Goal: Transaction & Acquisition: Purchase product/service

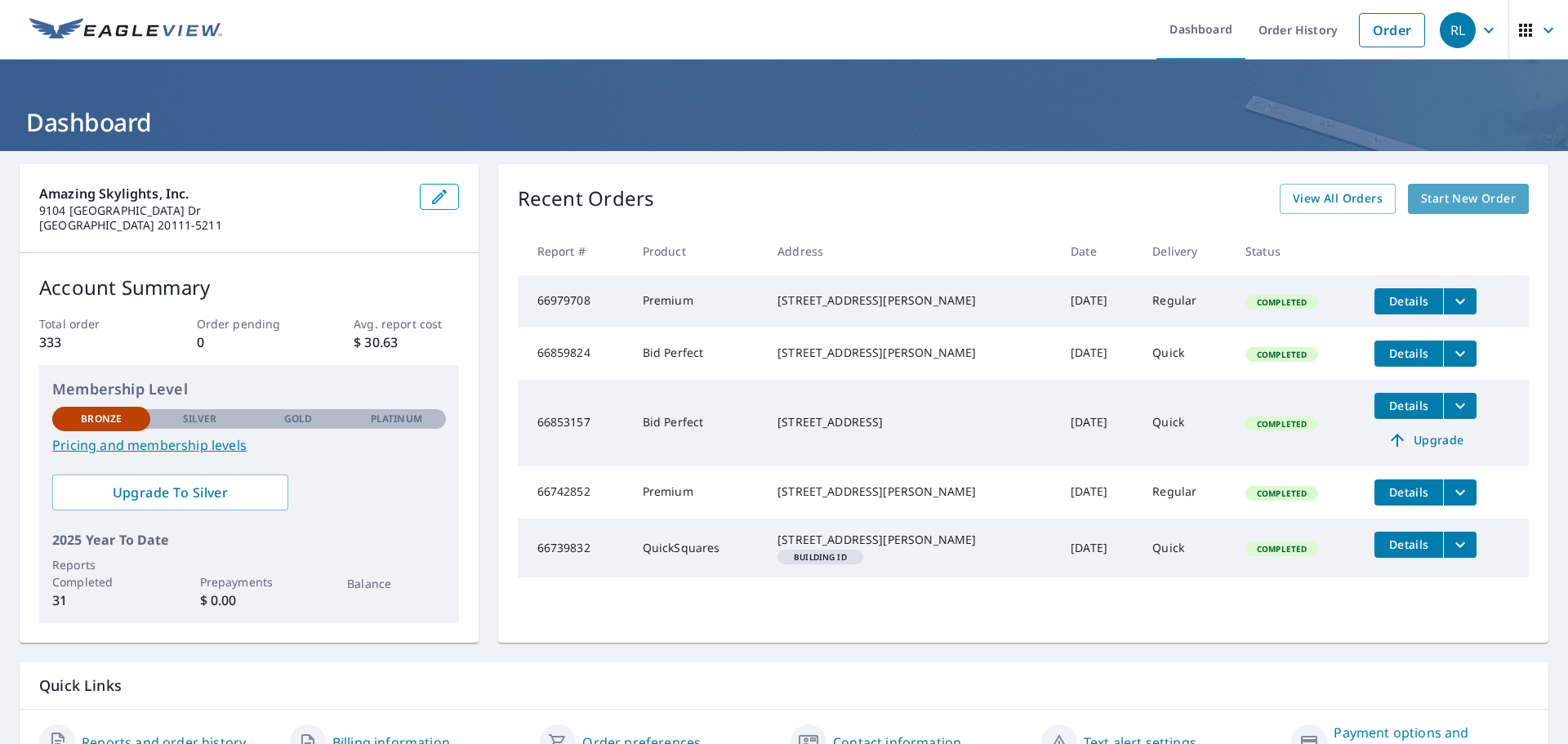
click at [1438, 197] on span "Start New Order" at bounding box center [1467, 198] width 95 height 21
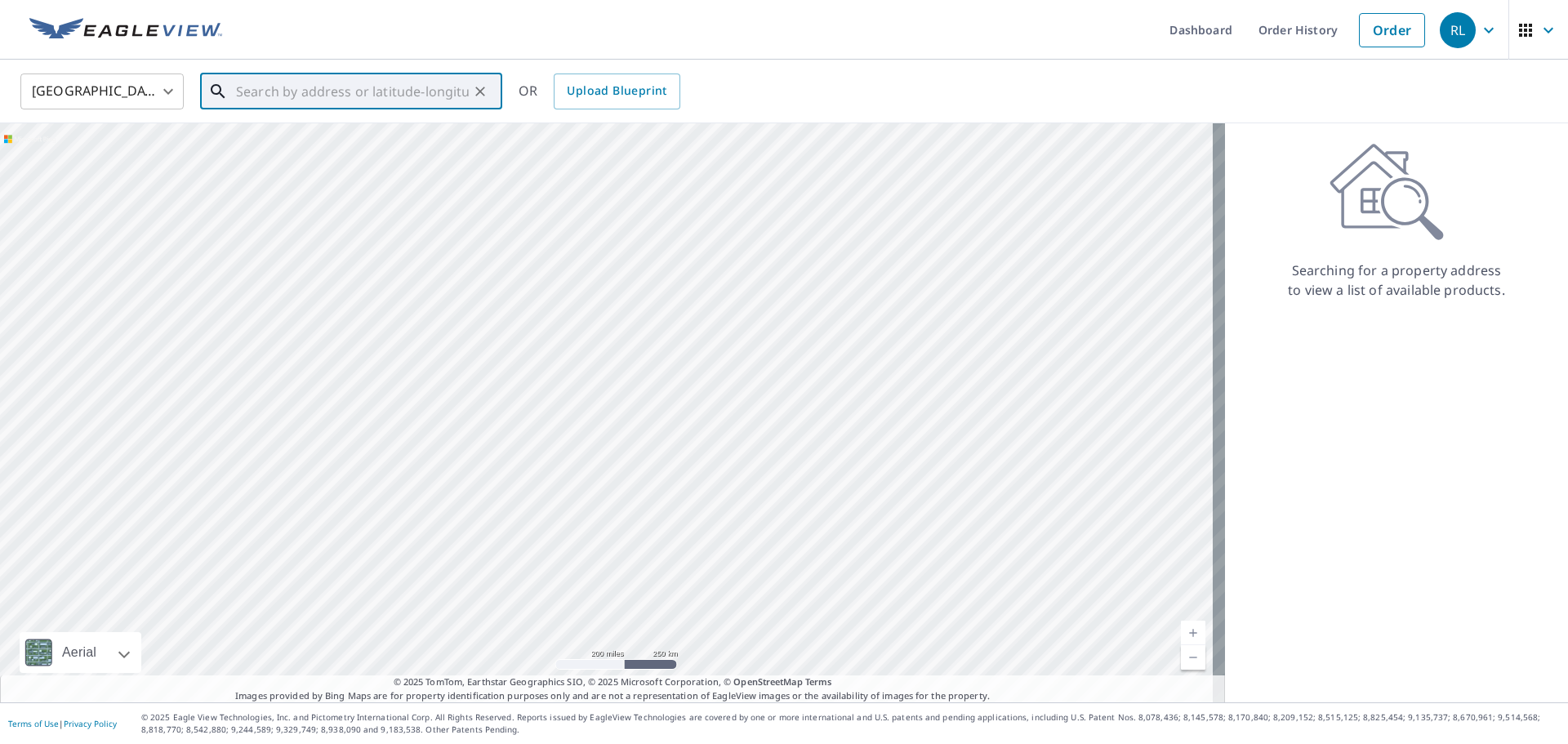
click at [319, 88] on input "text" at bounding box center [352, 91] width 233 height 46
paste input "[STREET_ADDRESS]"
click at [383, 140] on span "[STREET_ADDRESS]" at bounding box center [361, 139] width 257 height 20
type input "[STREET_ADDRESS]"
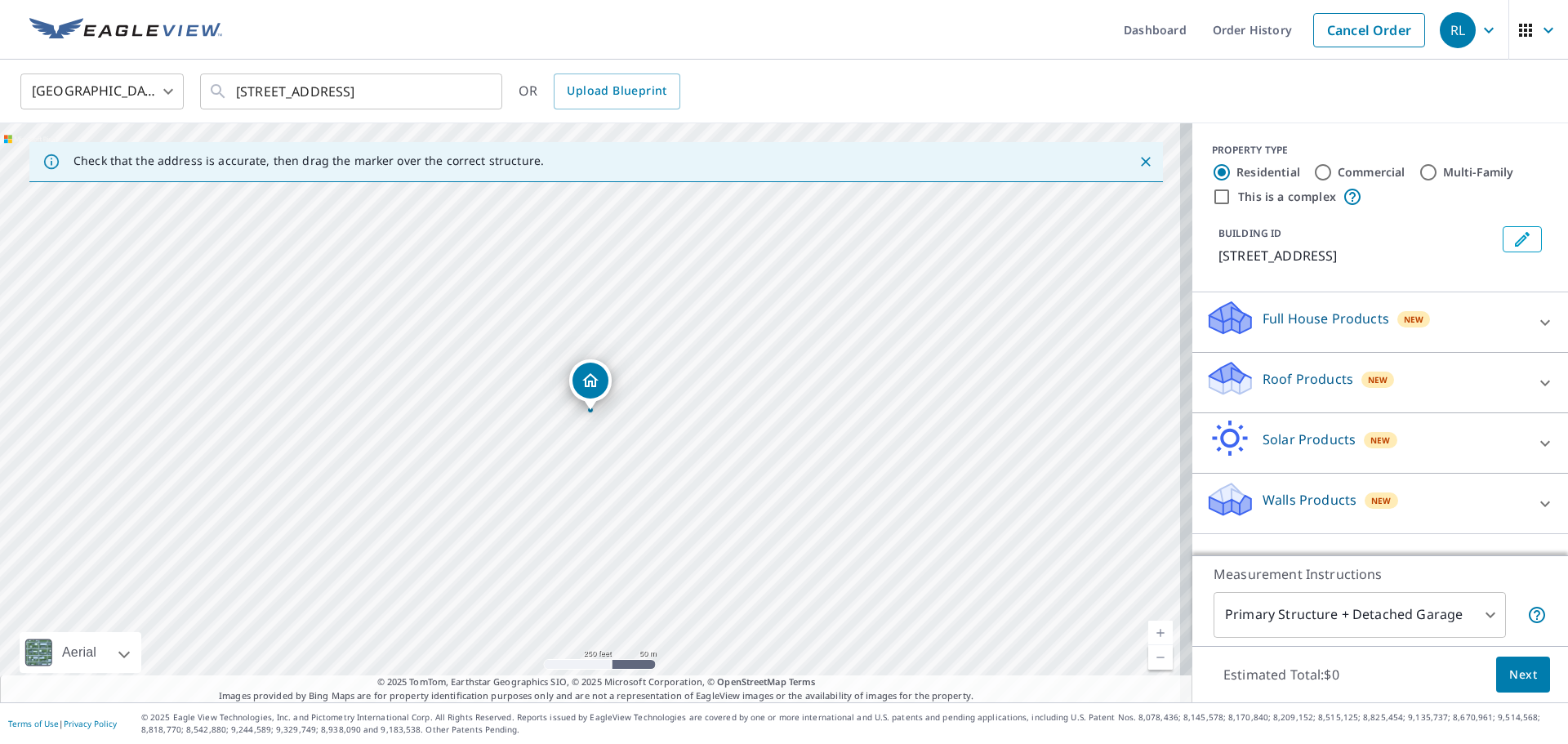
click at [1439, 381] on div "Roof Products New" at bounding box center [1365, 383] width 320 height 47
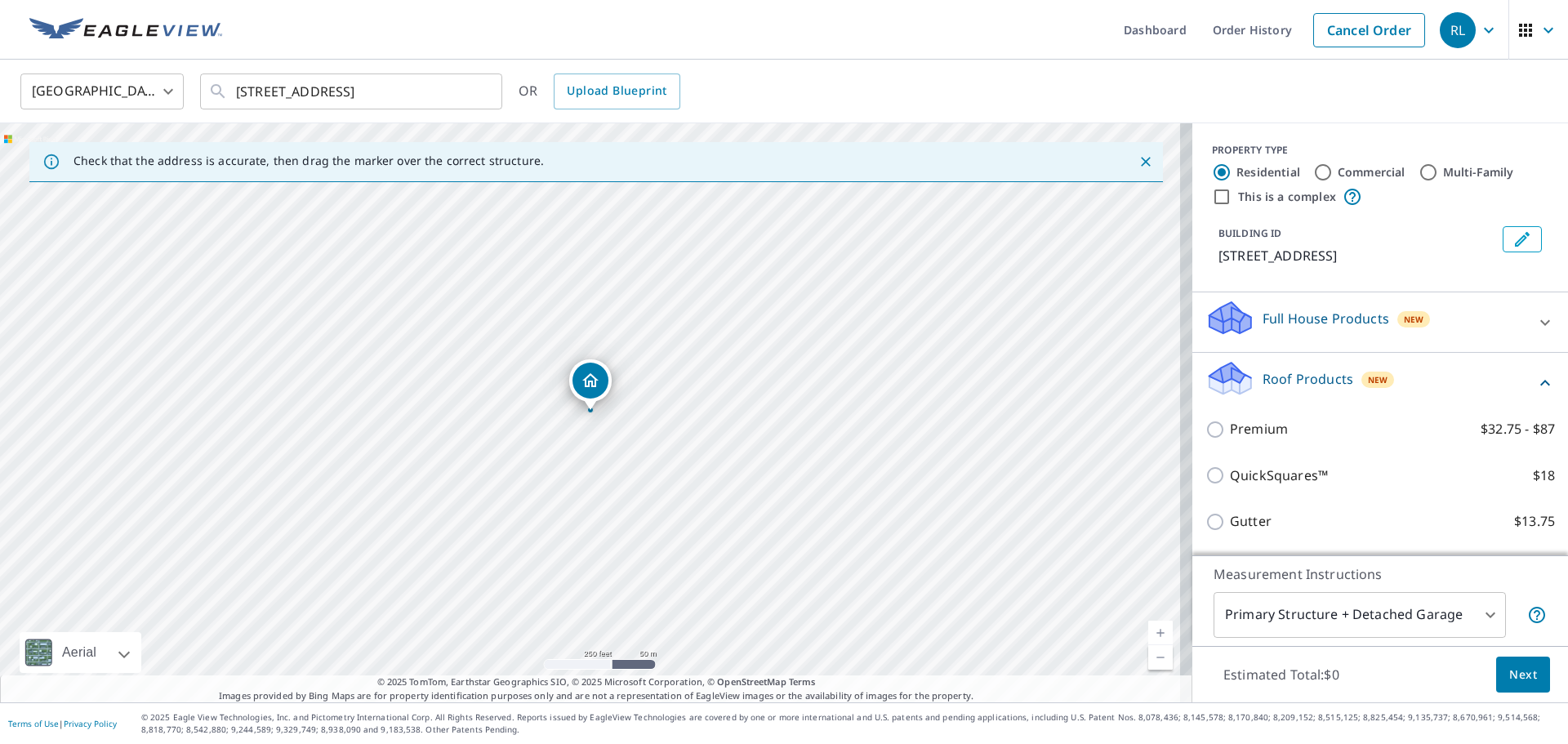
scroll to position [82, 0]
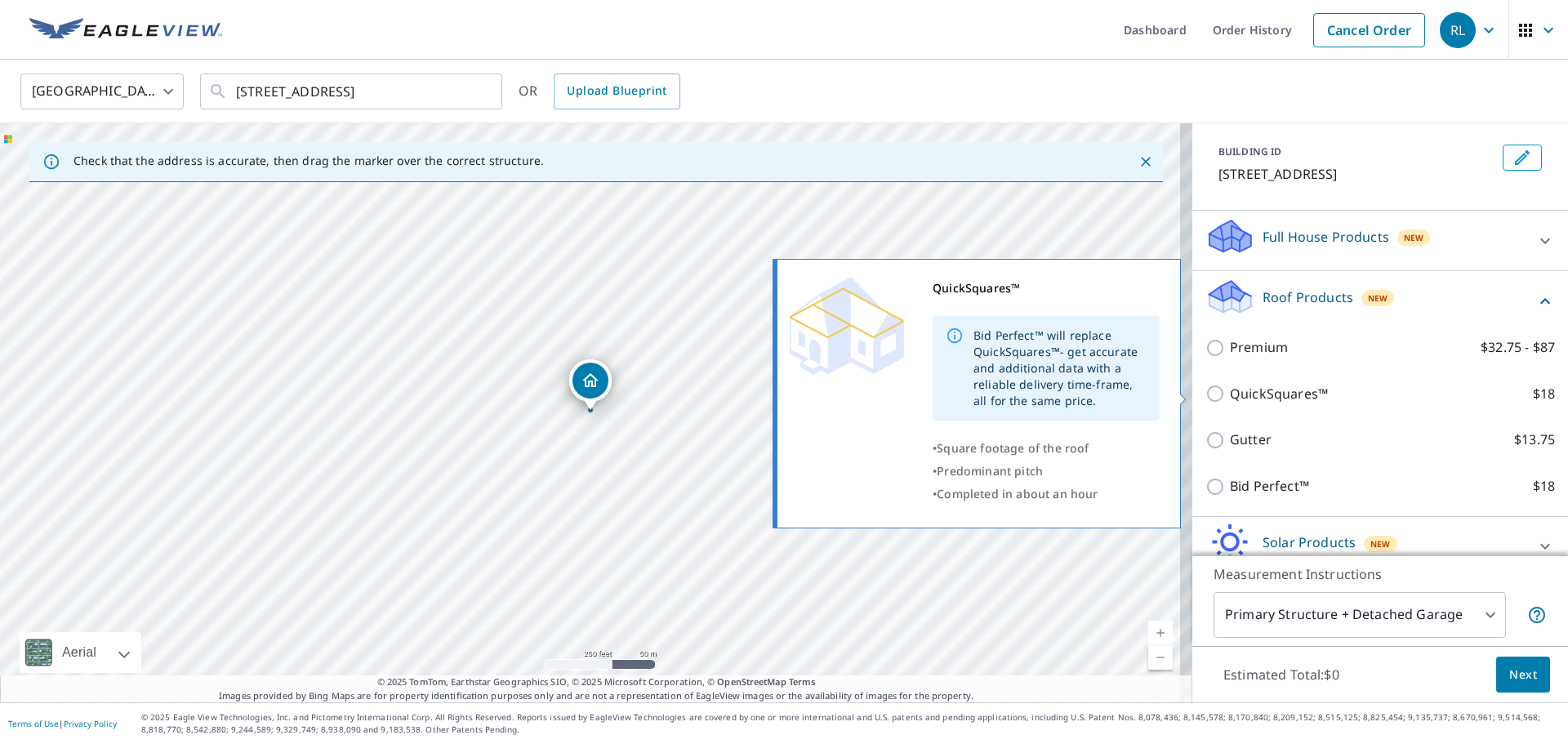
click at [1273, 393] on p "QuickSquares™" at bounding box center [1278, 393] width 98 height 21
click at [1229, 393] on input "QuickSquares™ $18" at bounding box center [1217, 393] width 24 height 20
checkbox input "true"
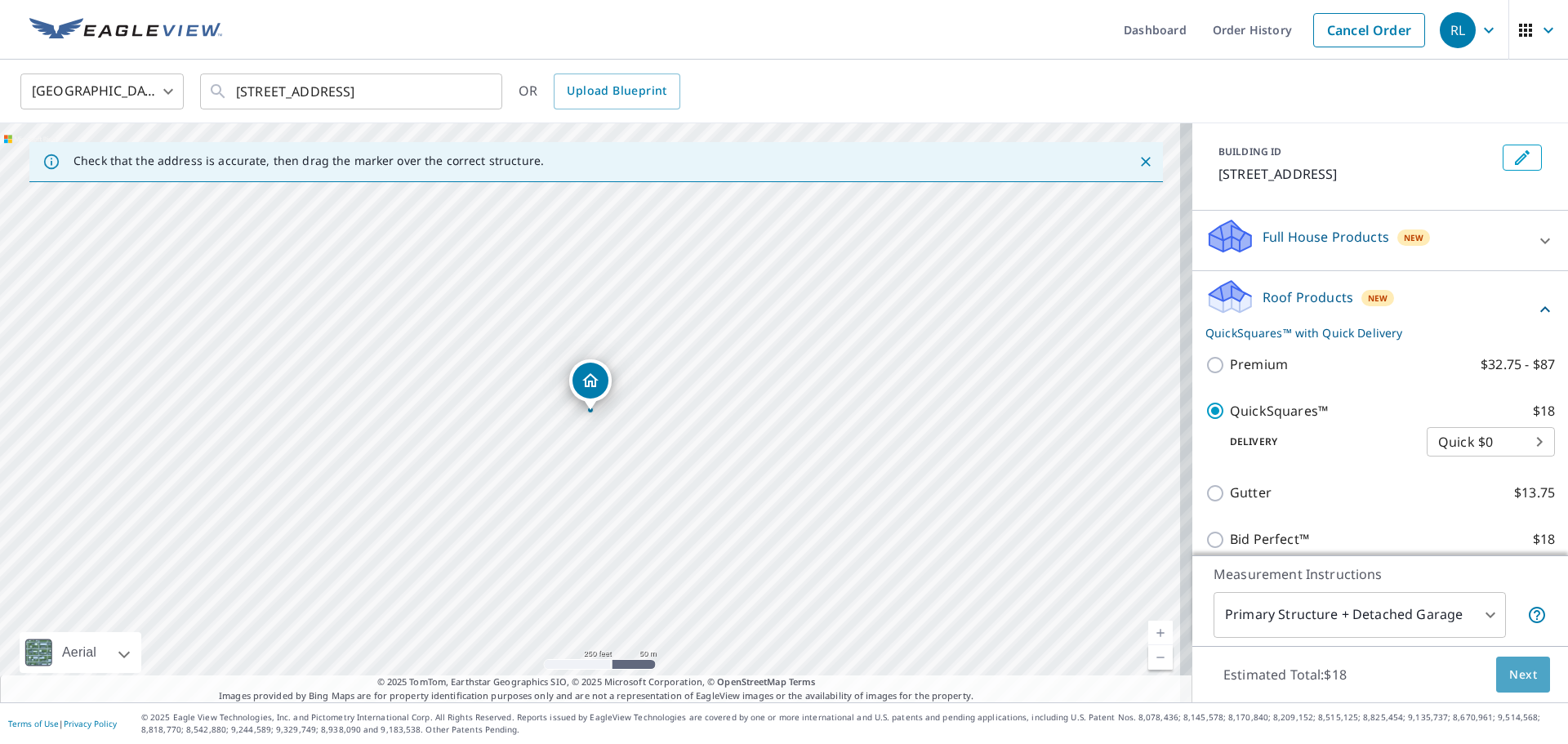
click at [1509, 681] on span "Next" at bounding box center [1523, 675] width 27 height 21
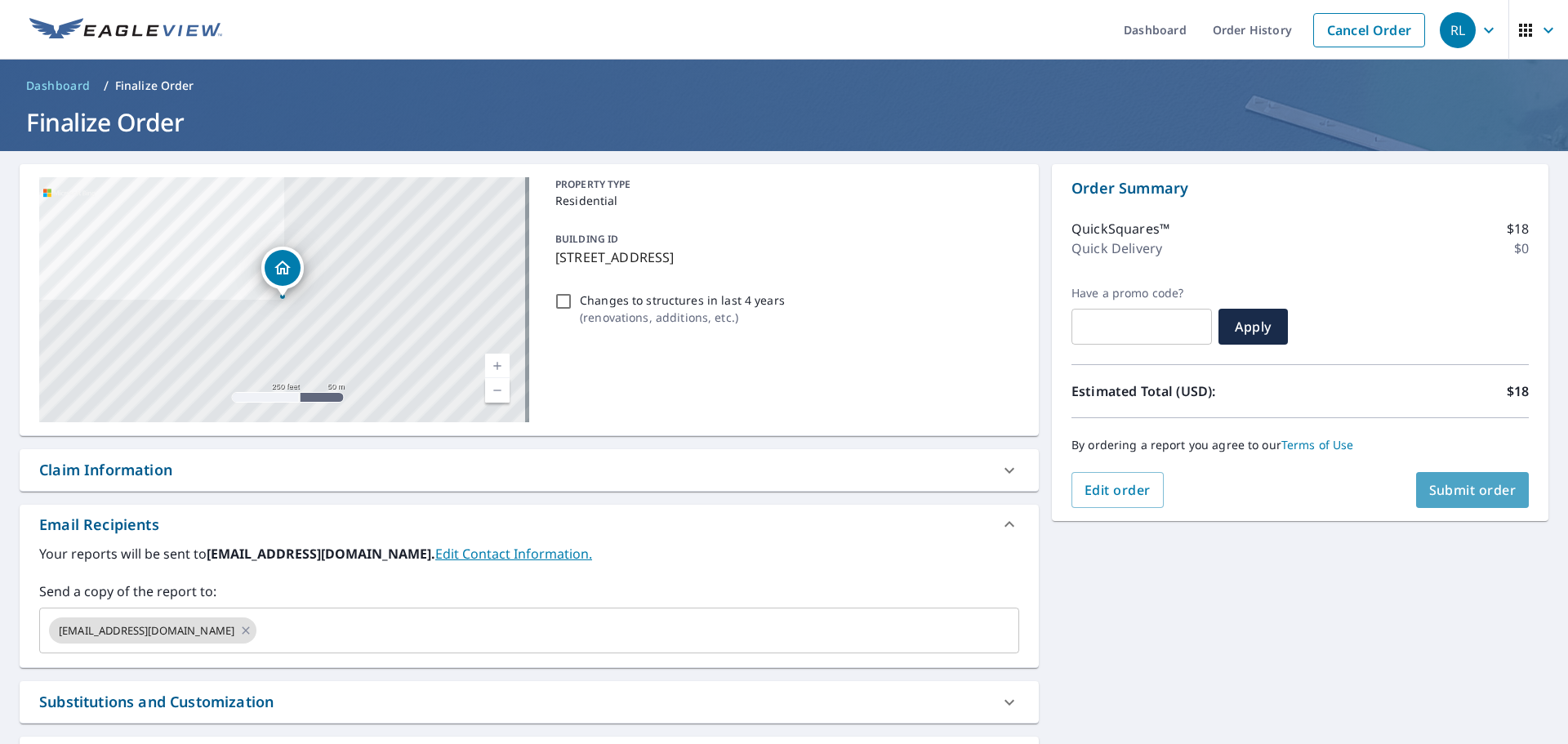
click at [1430, 502] on button "Submit order" at bounding box center [1472, 490] width 113 height 36
